Goal: Information Seeking & Learning: Learn about a topic

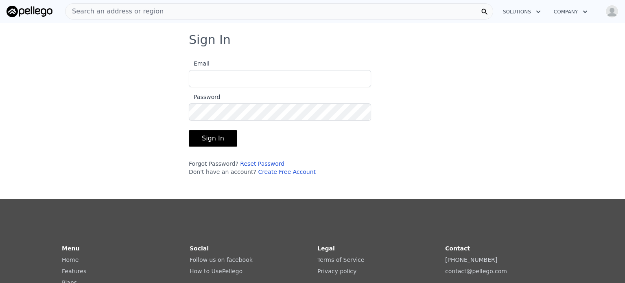
type input "[EMAIL_ADDRESS][DOMAIN_NAME]"
click at [201, 136] on button "Sign In" at bounding box center [213, 138] width 48 height 16
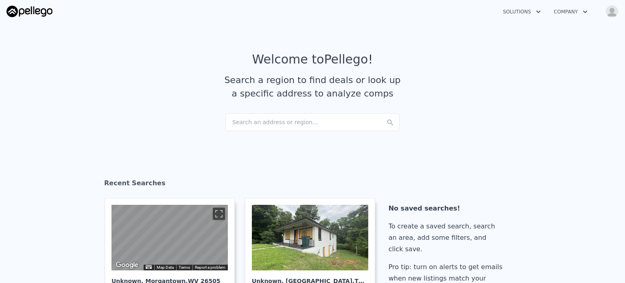
click at [242, 121] on div "Search an address or region..." at bounding box center [312, 122] width 174 height 18
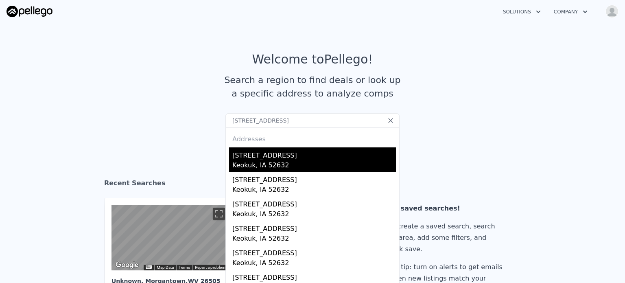
type input "[STREET_ADDRESS]"
click at [258, 165] on div "Keokuk, IA 52632" at bounding box center [314, 165] width 164 height 11
